Goal: Transaction & Acquisition: Book appointment/travel/reservation

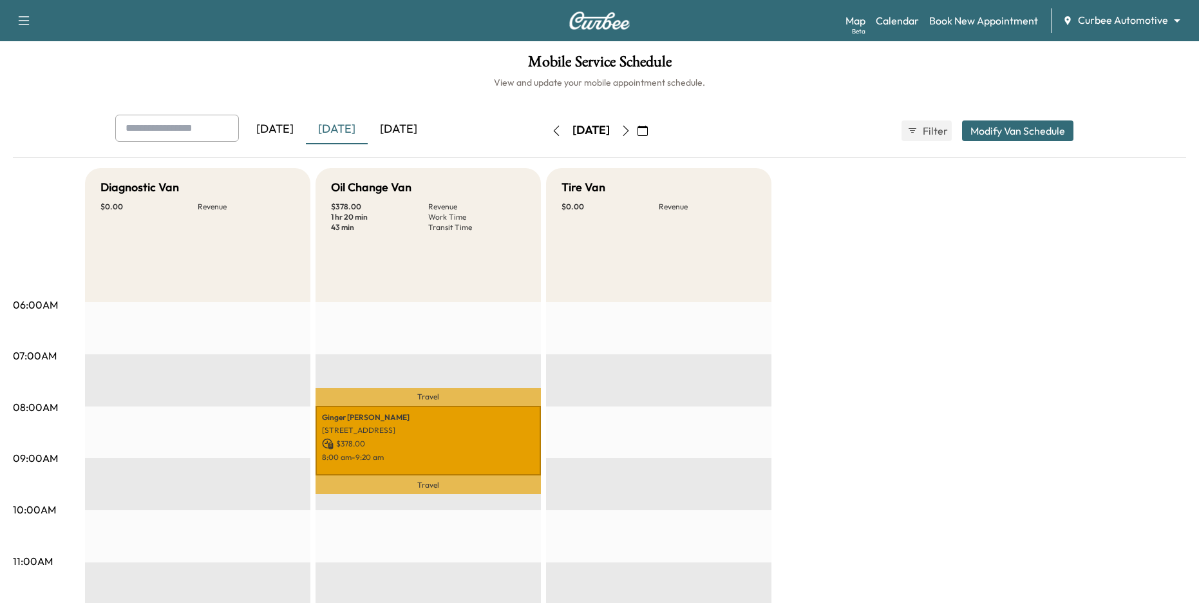
scroll to position [47, 0]
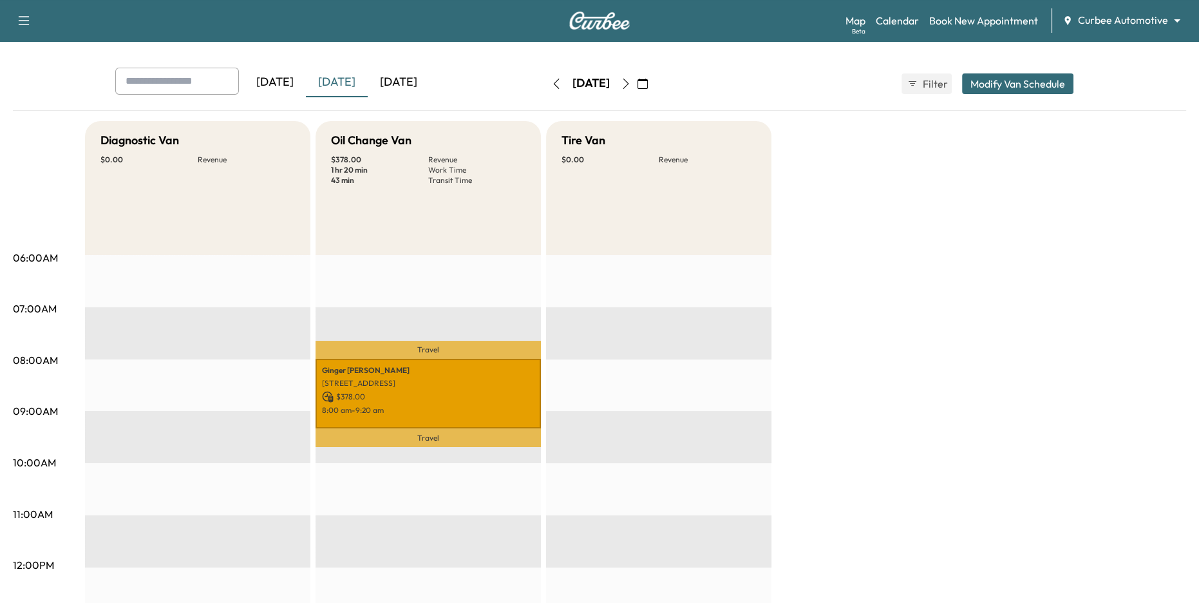
click at [631, 85] on icon "button" at bounding box center [626, 84] width 10 height 10
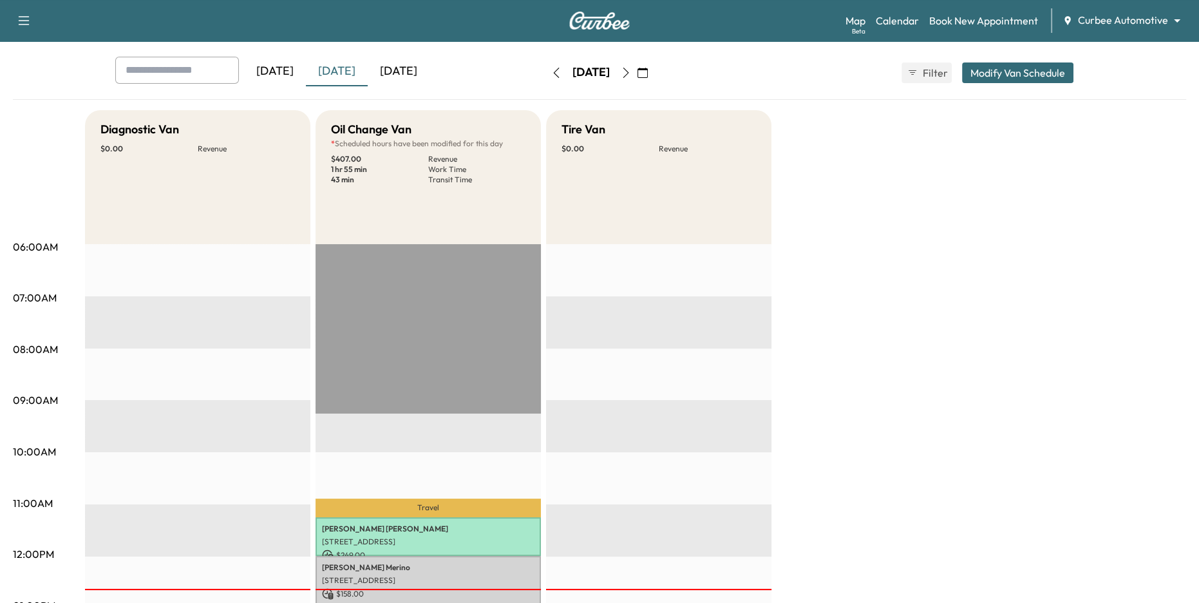
scroll to position [42, 0]
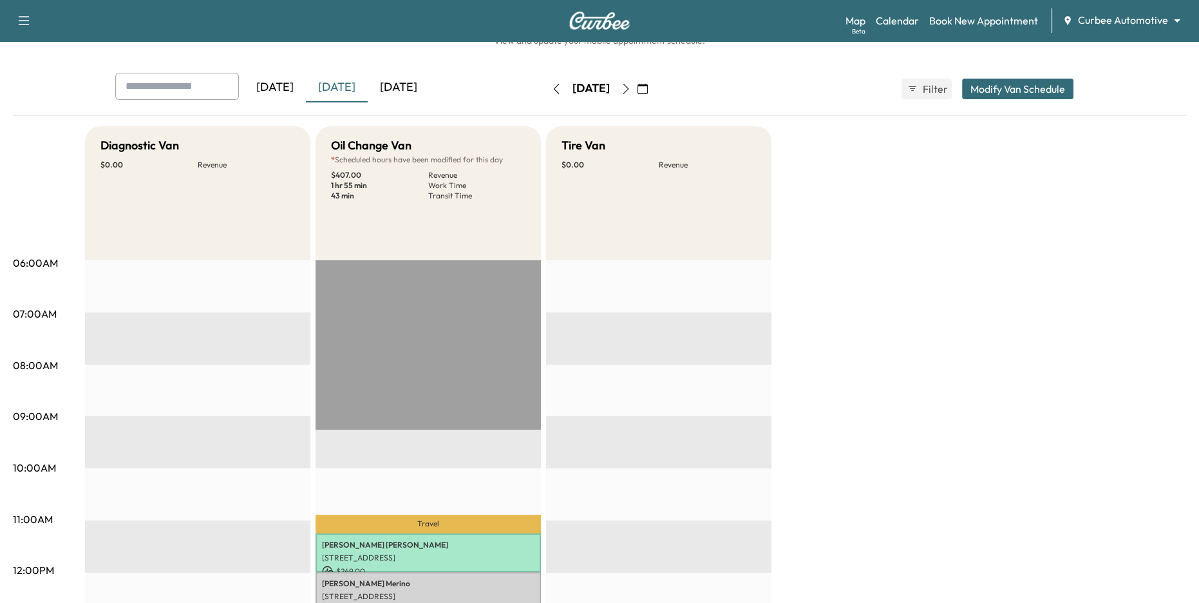
click at [637, 95] on button "button" at bounding box center [626, 89] width 22 height 21
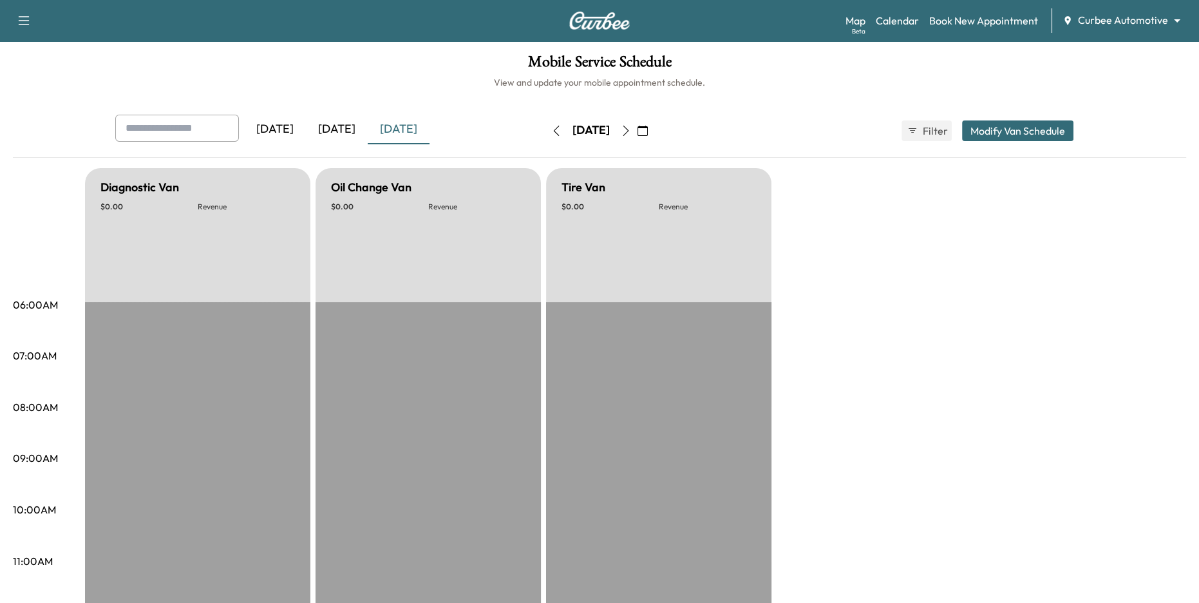
click at [631, 130] on icon "button" at bounding box center [626, 131] width 10 height 10
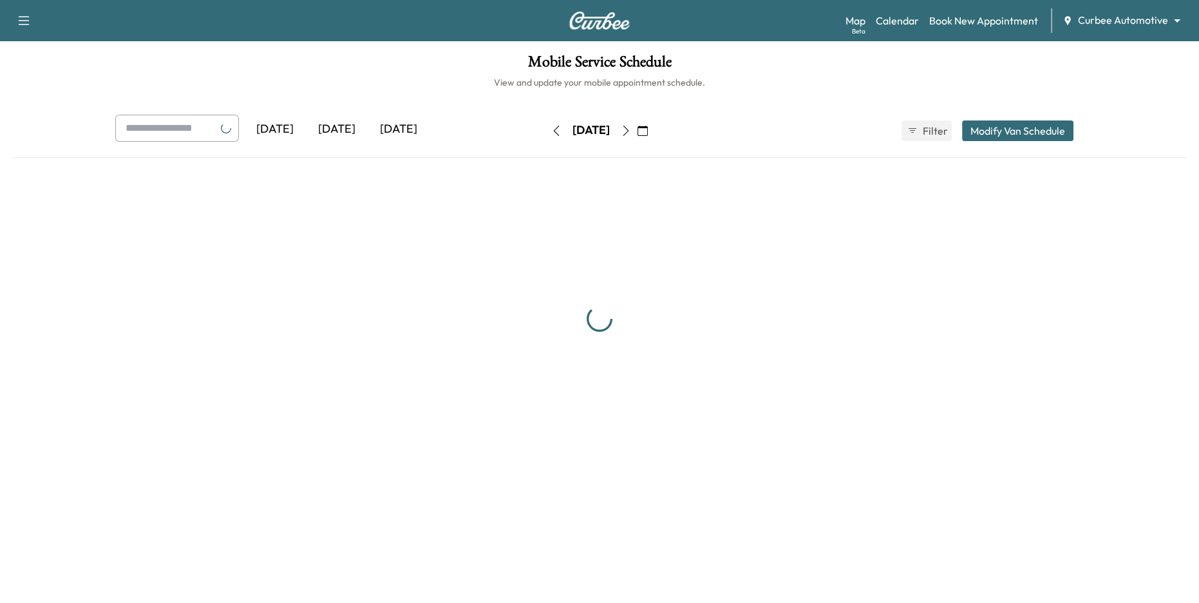
click at [629, 130] on icon "button" at bounding box center [626, 131] width 6 height 10
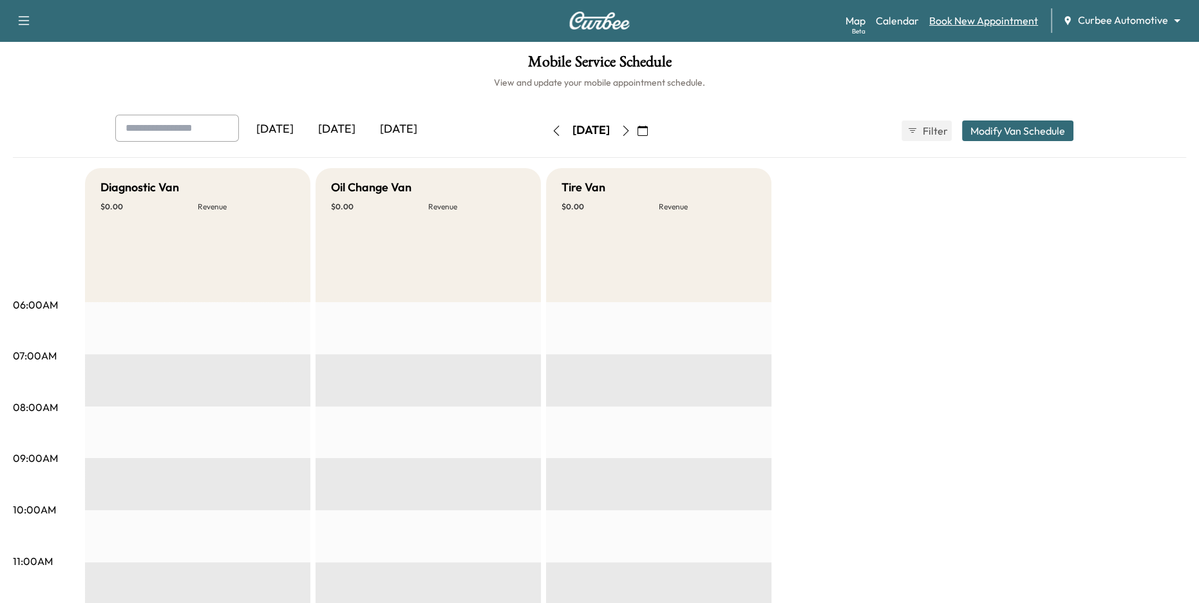
click at [988, 25] on link "Book New Appointment" at bounding box center [983, 20] width 109 height 15
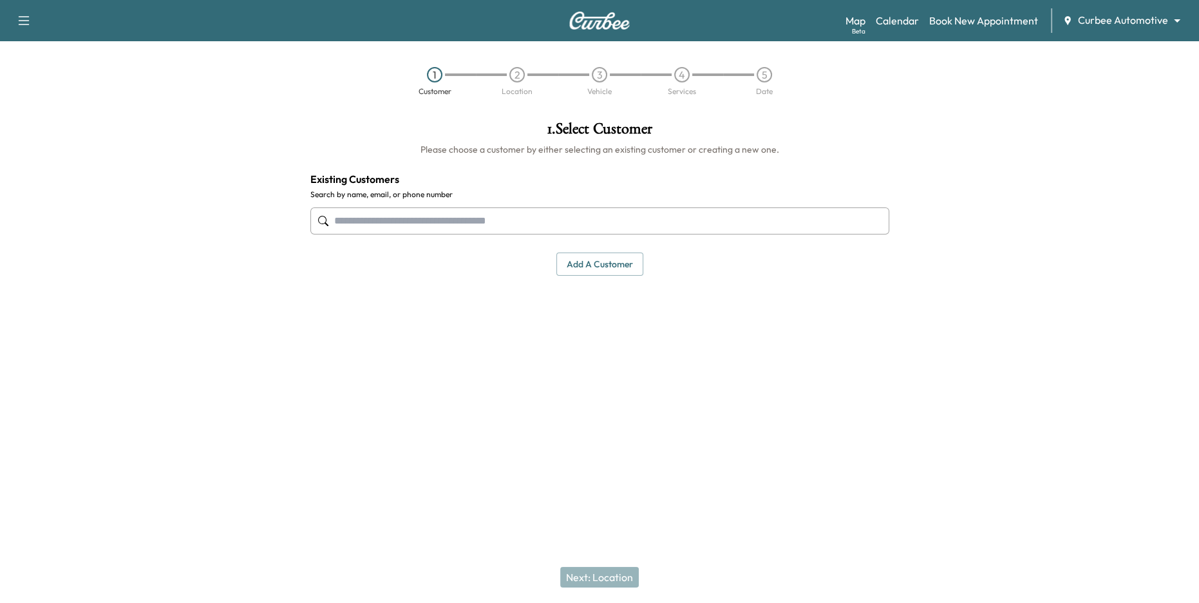
click at [560, 220] on input "text" at bounding box center [599, 220] width 579 height 27
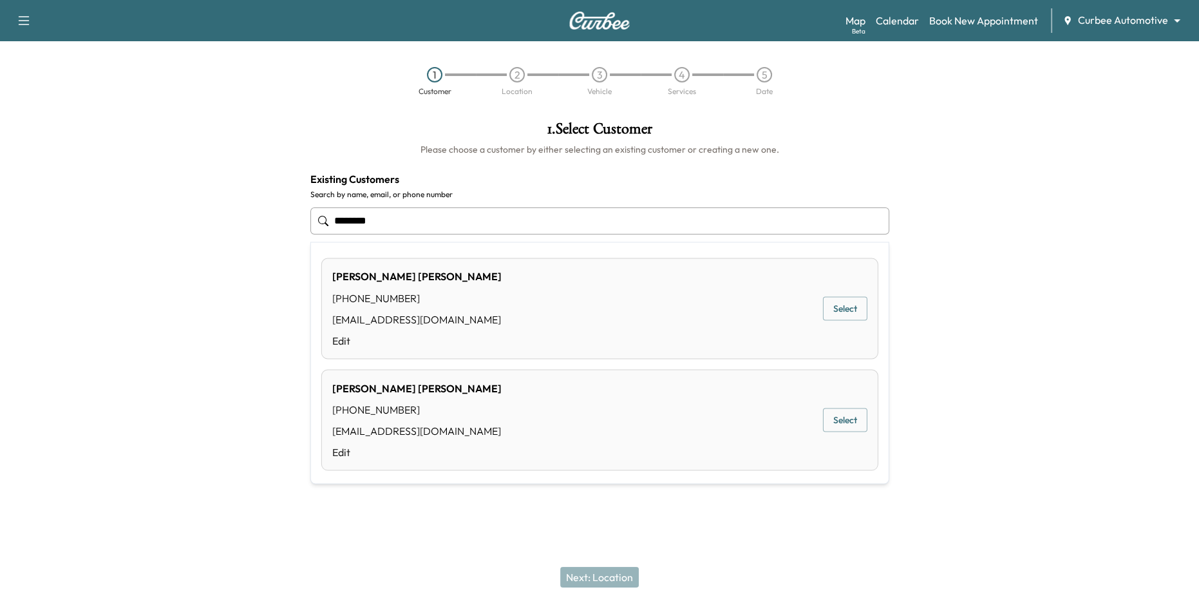
click at [851, 417] on button "Select" at bounding box center [845, 420] width 44 height 24
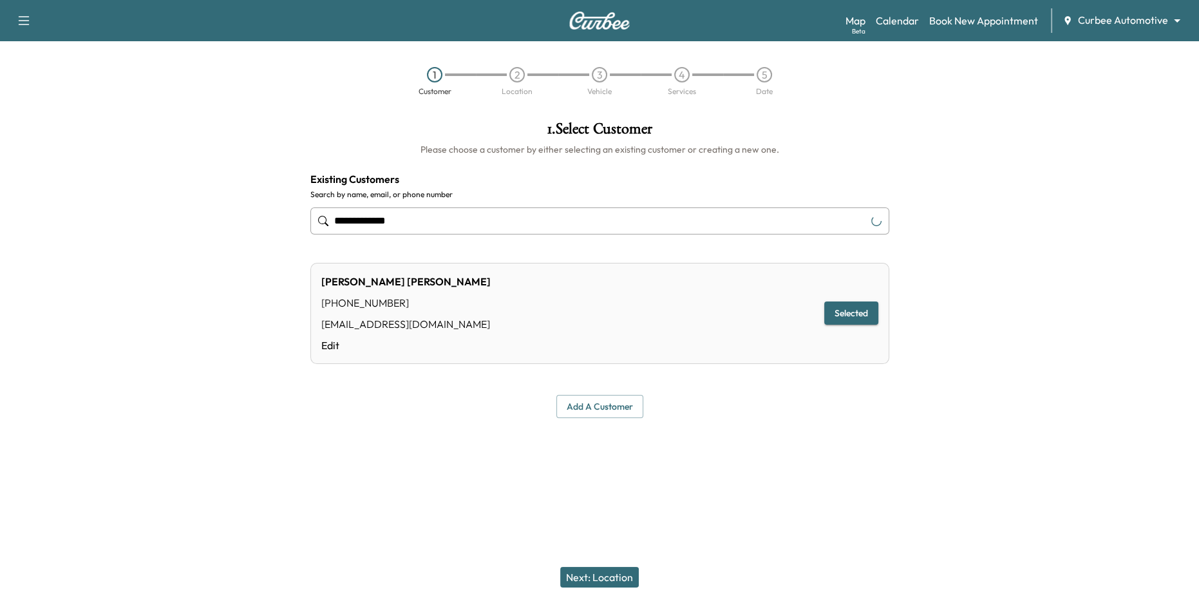
type input "**********"
click at [625, 579] on button "Next: Location" at bounding box center [599, 577] width 79 height 21
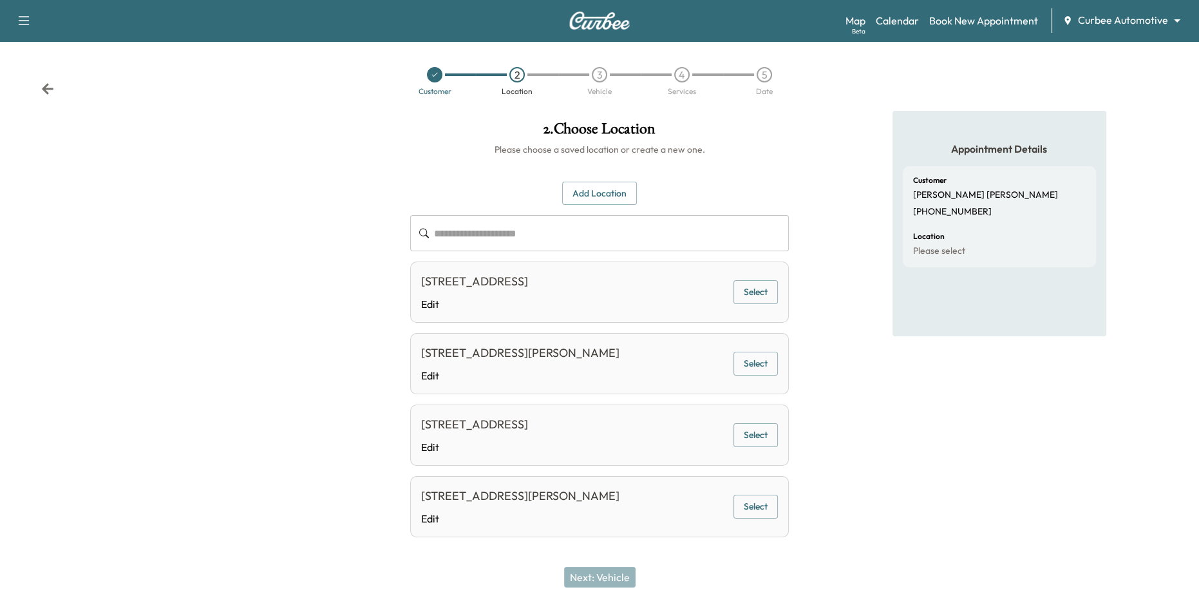
click at [764, 498] on button "Select" at bounding box center [755, 506] width 44 height 24
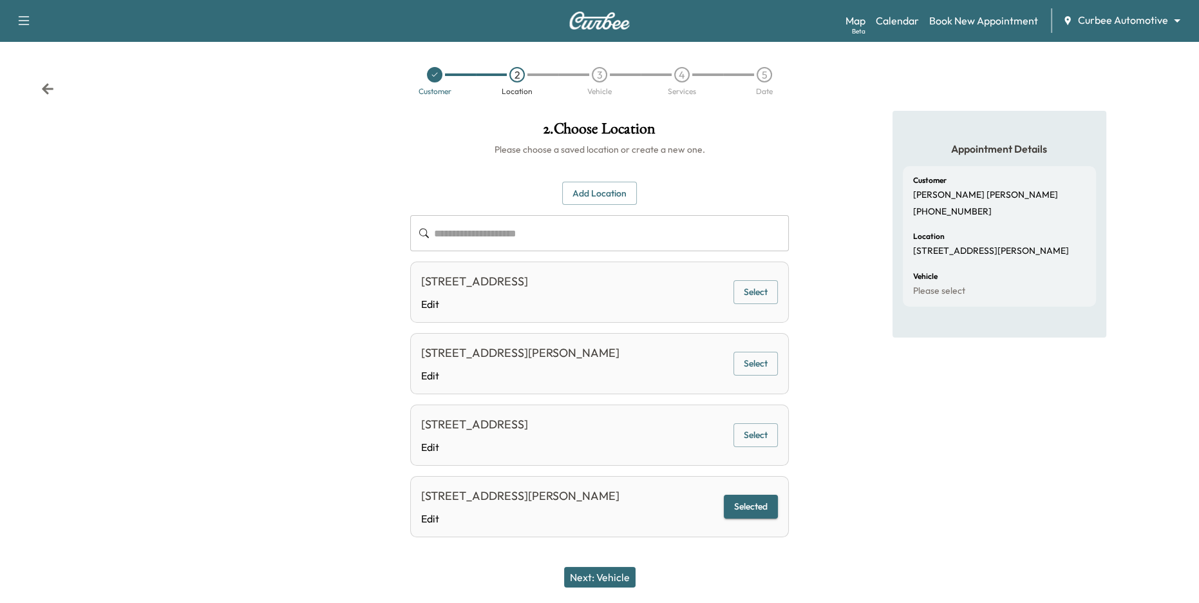
click at [616, 573] on button "Next: Vehicle" at bounding box center [599, 577] width 71 height 21
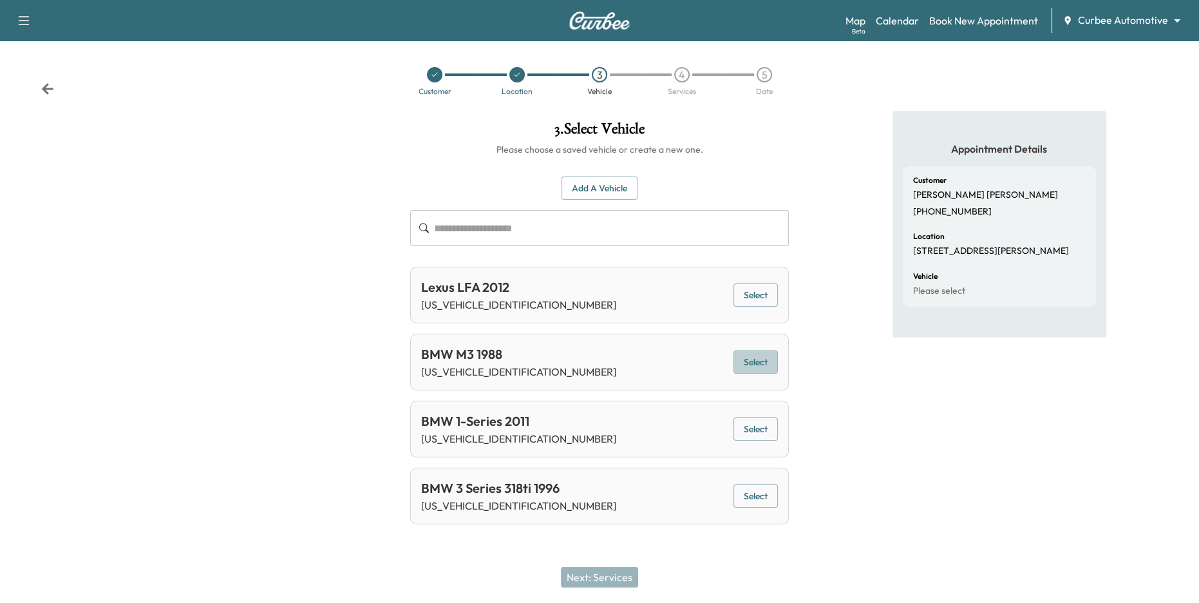
click at [759, 361] on button "Select" at bounding box center [755, 362] width 44 height 24
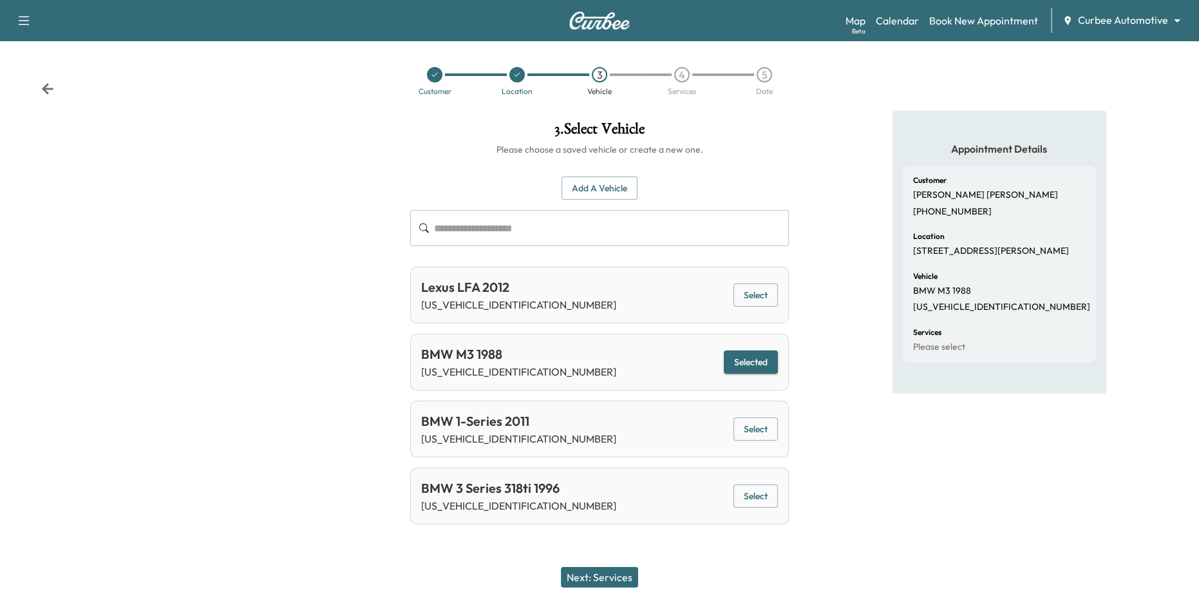
click at [596, 572] on button "Next: Services" at bounding box center [599, 577] width 77 height 21
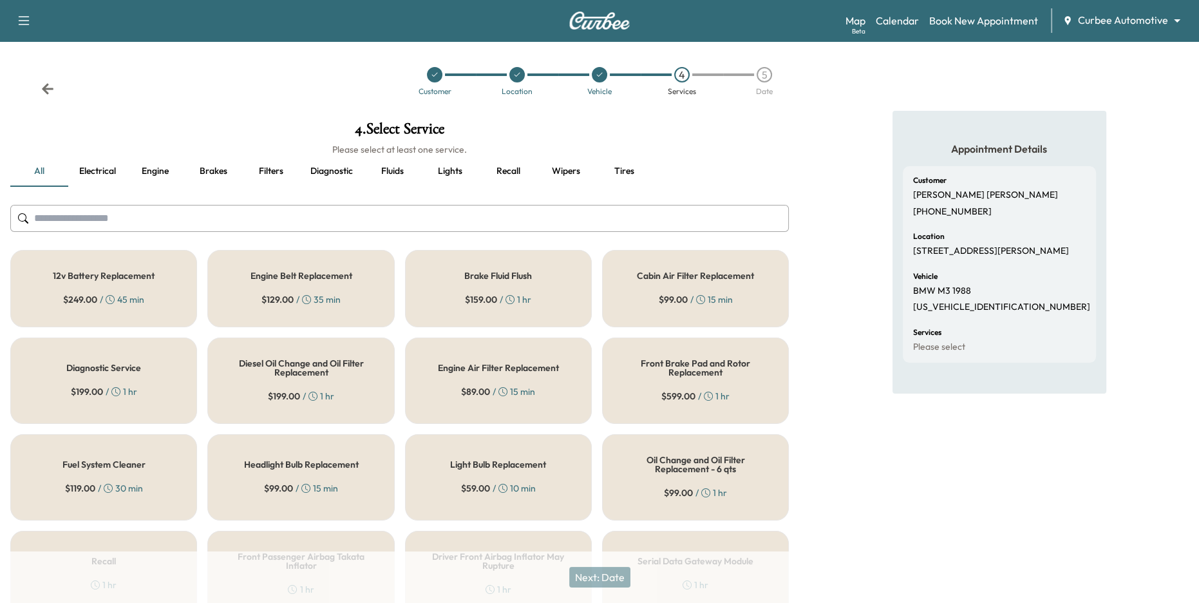
click at [485, 294] on span "$ 159.00" at bounding box center [481, 299] width 32 height 13
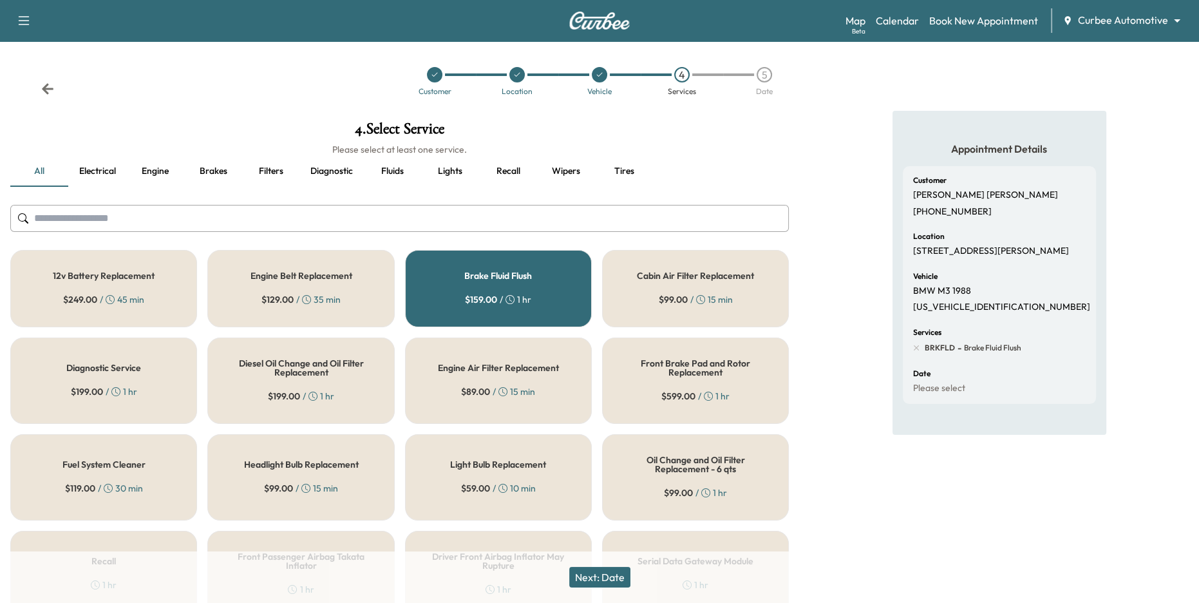
click at [135, 367] on h5 "Diagnostic Service" at bounding box center [103, 367] width 75 height 9
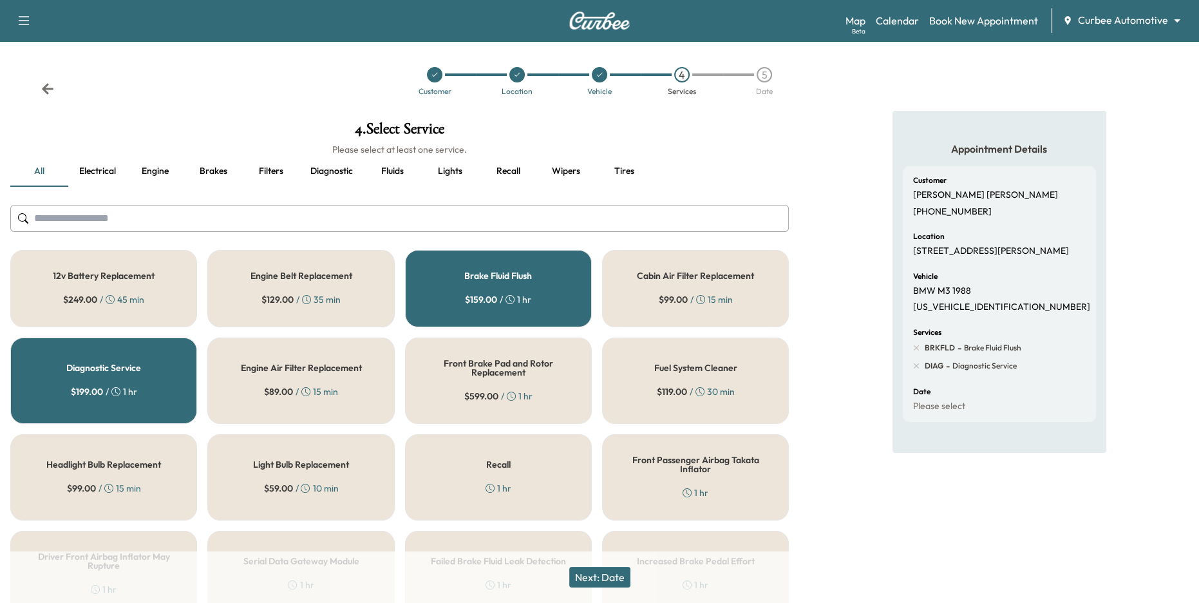
click at [155, 350] on div "Diagnostic Service $ 199.00 / 1 hr" at bounding box center [103, 380] width 187 height 86
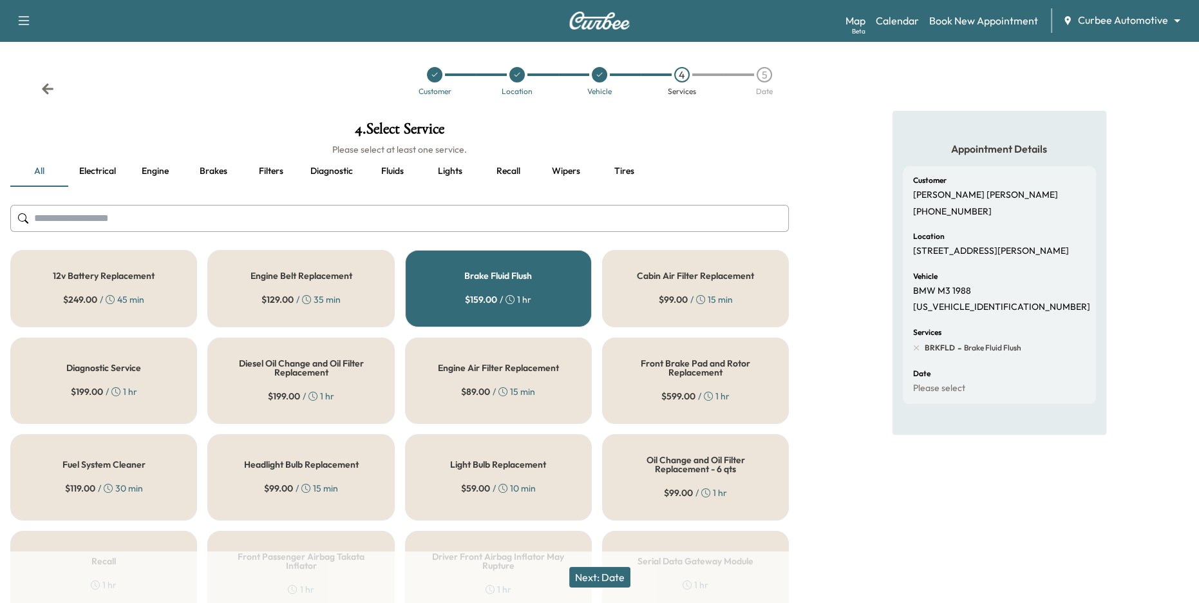
click at [469, 284] on div "Brake Fluid Flush $ 159.00 / 1 hr" at bounding box center [498, 288] width 187 height 77
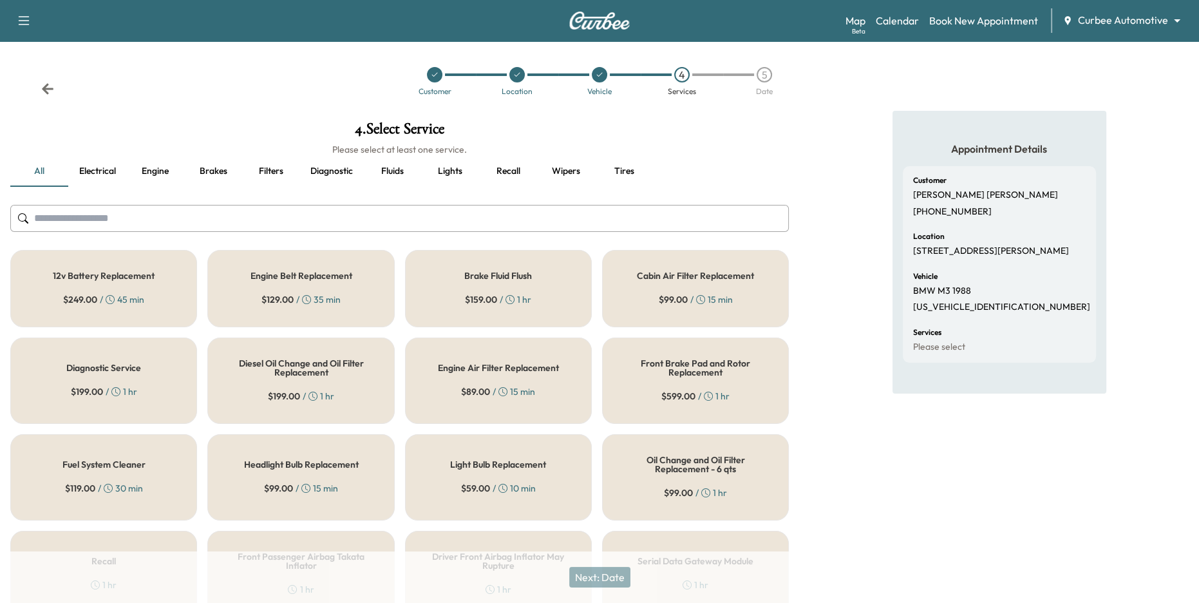
click at [473, 349] on div "Engine Air Filter Replacement $ 89.00 / 15 min" at bounding box center [498, 380] width 187 height 86
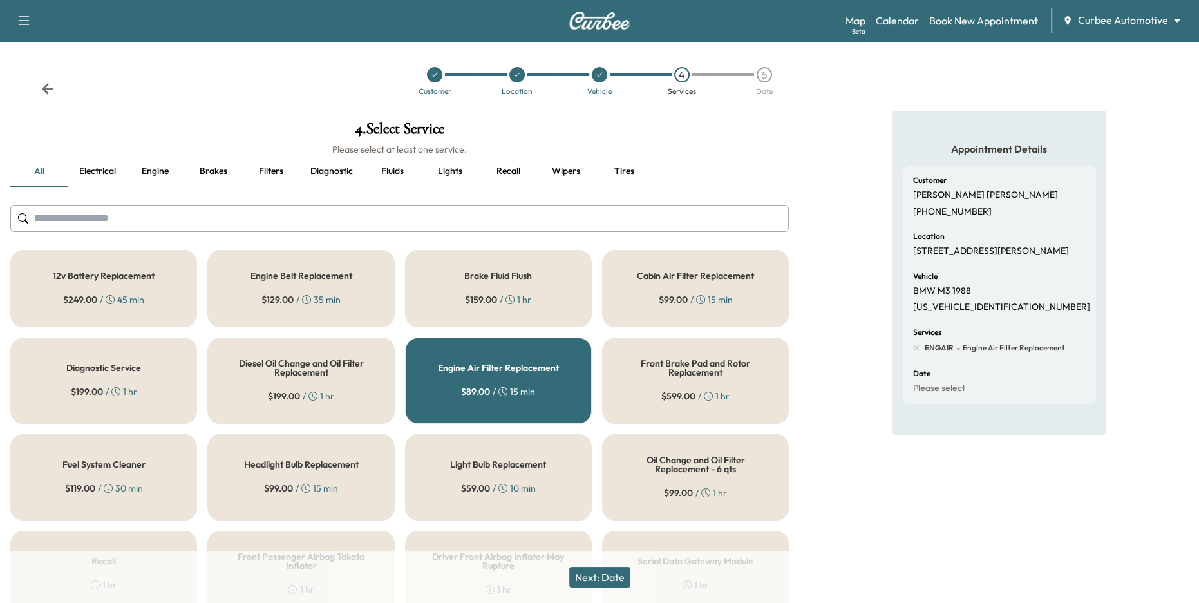
click at [502, 456] on div "Light Bulb Replacement $ 59.00 / 10 min" at bounding box center [498, 477] width 187 height 86
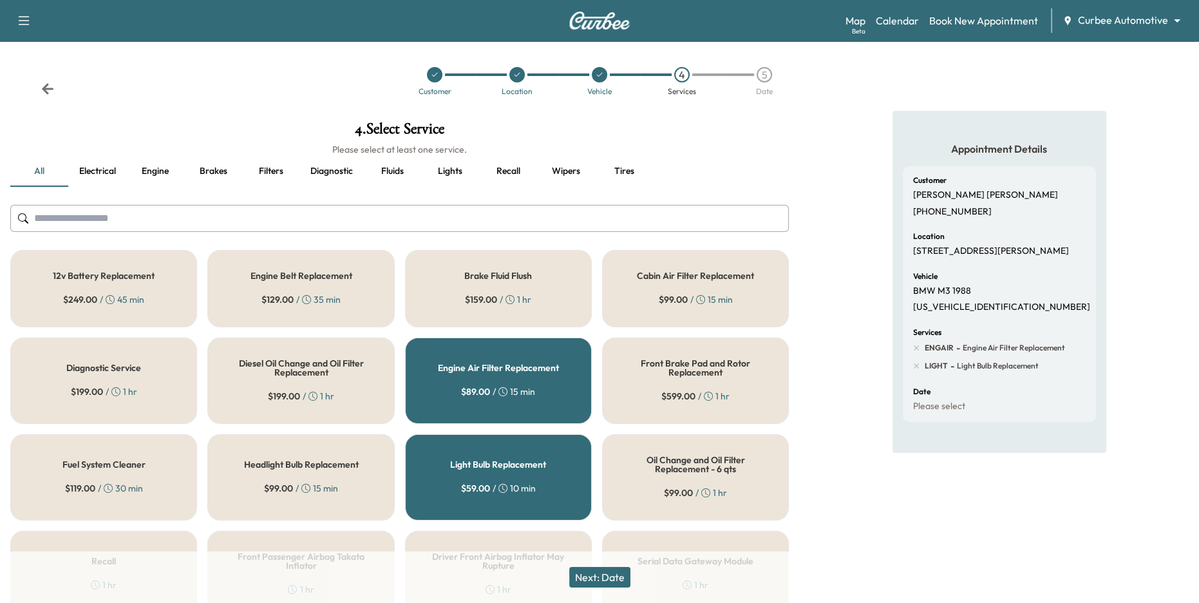
click at [586, 583] on button "Next: Date" at bounding box center [599, 577] width 61 height 21
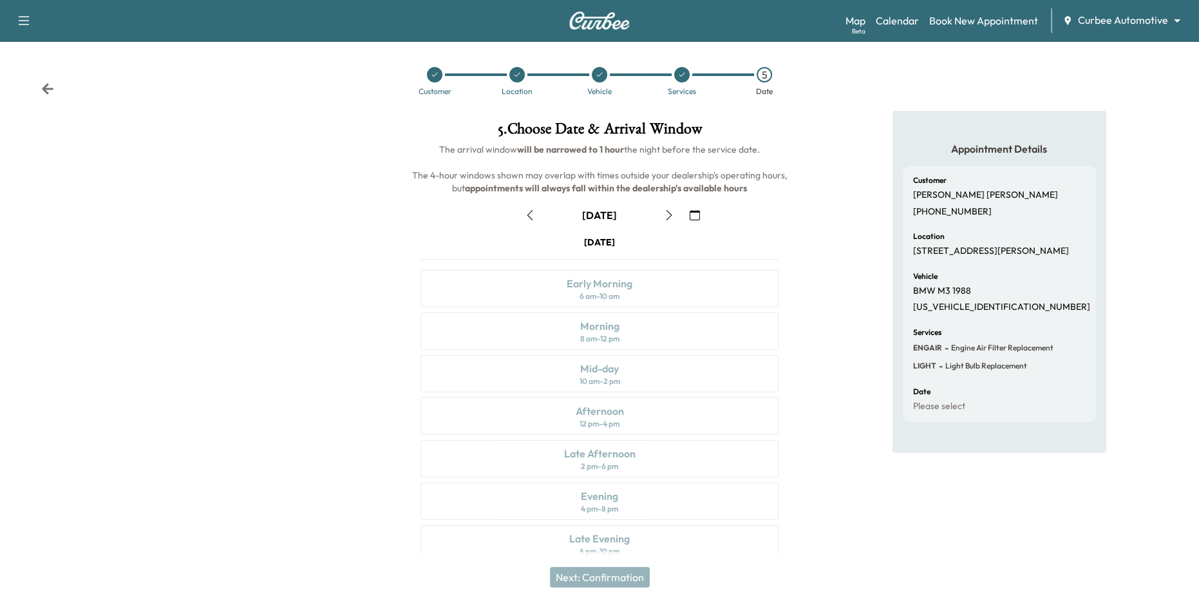
click at [666, 210] on icon "button" at bounding box center [669, 215] width 6 height 10
click at [655, 368] on div "Mid-day 10 am - 2 pm" at bounding box center [599, 373] width 359 height 37
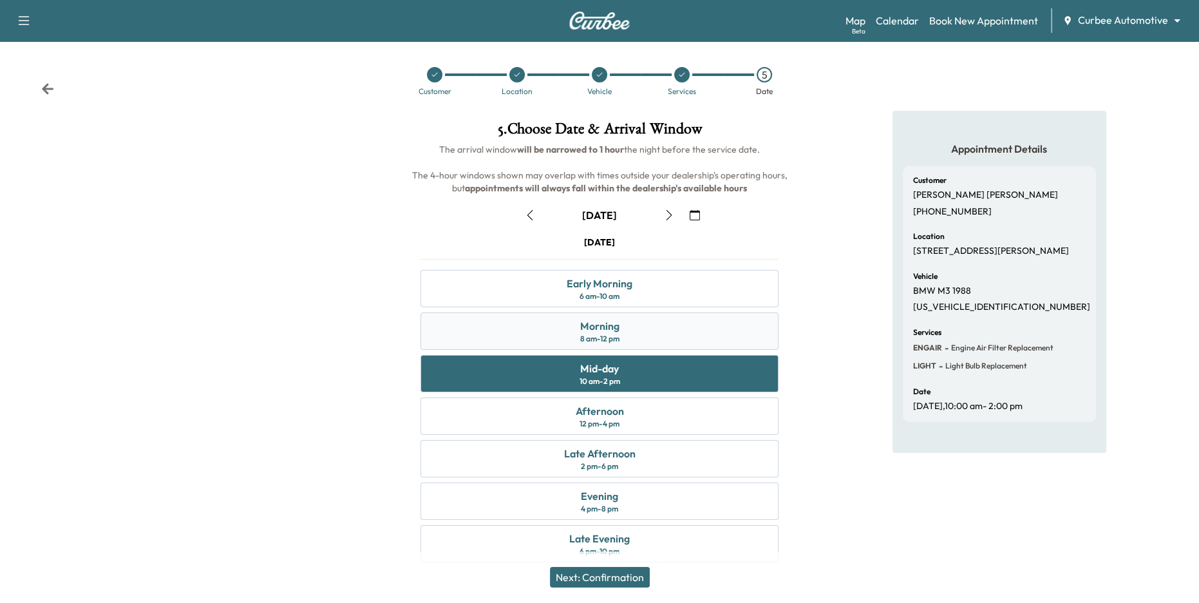
click at [645, 340] on div "Morning 8 am - 12 pm" at bounding box center [599, 330] width 359 height 37
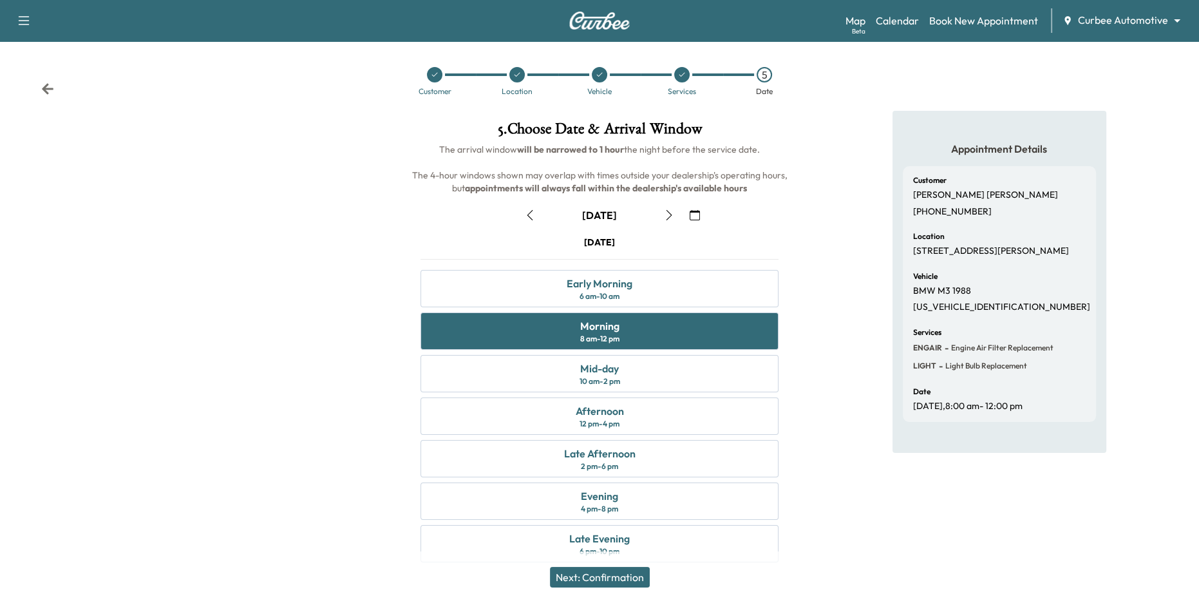
click at [621, 574] on button "Next: Confirmation" at bounding box center [600, 577] width 100 height 21
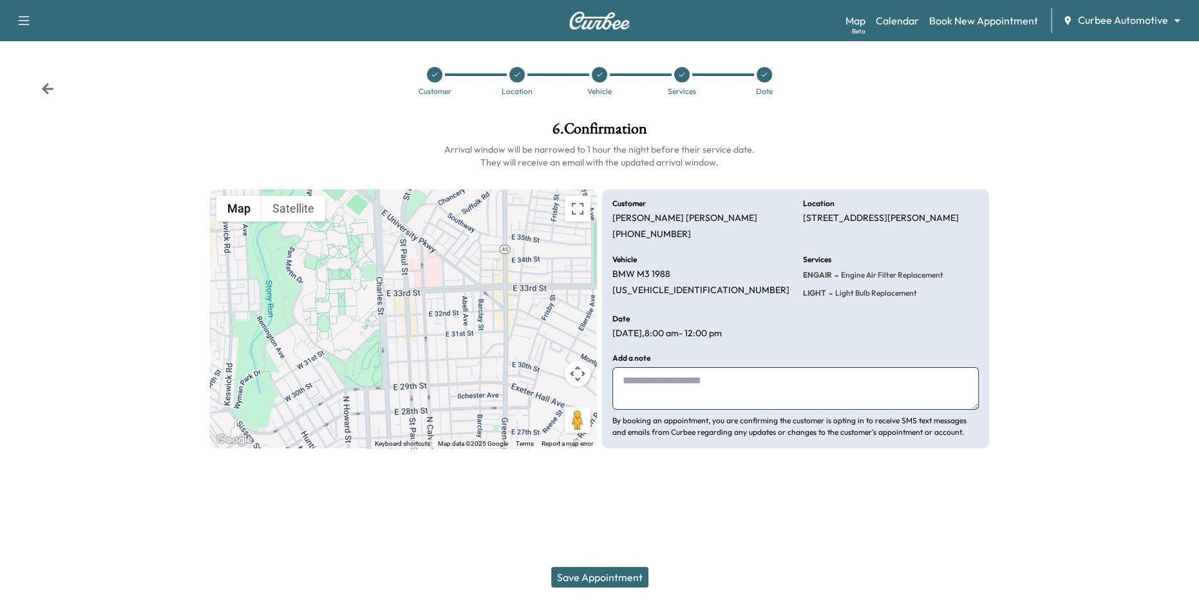
click at [612, 568] on button "Save Appointment" at bounding box center [599, 577] width 97 height 21
